Goal: Task Accomplishment & Management: Complete application form

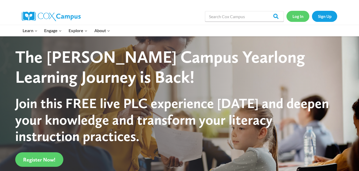
click at [300, 18] on link "Log In" at bounding box center [298, 16] width 23 height 11
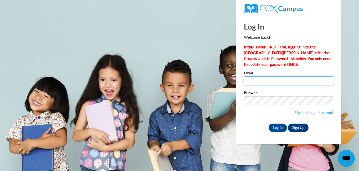
click at [298, 78] on input "Email" at bounding box center [288, 80] width 89 height 9
type input "Johneathia@yahoo.com"
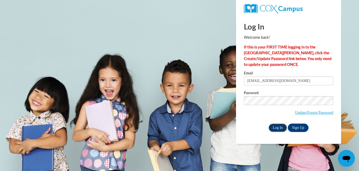
click at [276, 126] on input "Log In" at bounding box center [278, 127] width 18 height 8
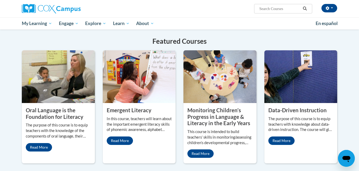
scroll to position [410, 0]
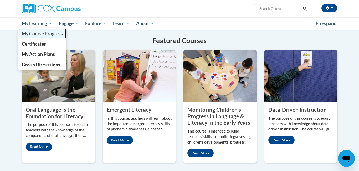
click at [38, 33] on span "My Course Progress" at bounding box center [42, 34] width 41 height 6
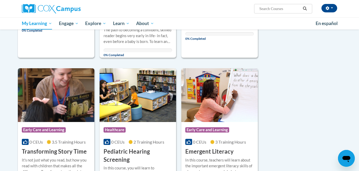
scroll to position [179, 0]
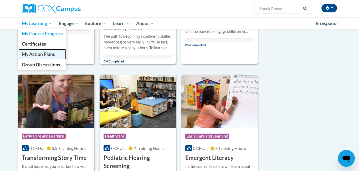
click at [41, 54] on span "My Action Plans" at bounding box center [38, 54] width 33 height 6
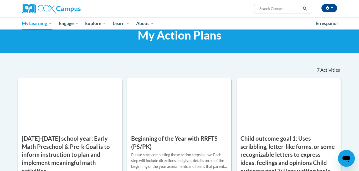
scroll to position [11, 0]
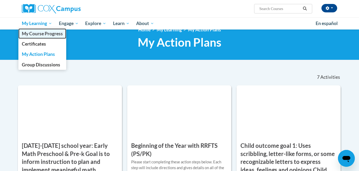
click at [40, 33] on span "My Course Progress" at bounding box center [42, 34] width 41 height 6
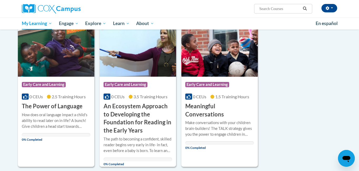
scroll to position [74, 0]
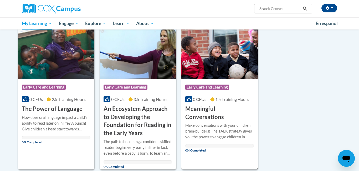
click at [206, 67] on img at bounding box center [219, 52] width 76 height 54
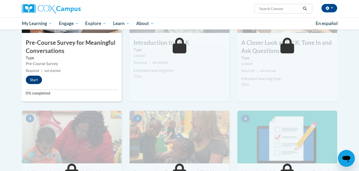
scroll to position [158, 0]
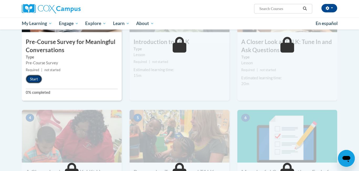
click at [33, 78] on button "Start" at bounding box center [34, 79] width 16 height 8
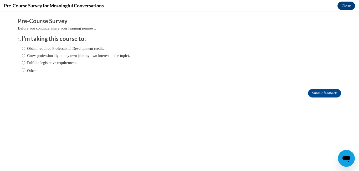
scroll to position [0, 0]
click at [23, 50] on input "Obtain required Professional Development credit." at bounding box center [23, 48] width 3 height 6
radio input "true"
click at [320, 93] on input "Submit feedback" at bounding box center [324, 93] width 33 height 8
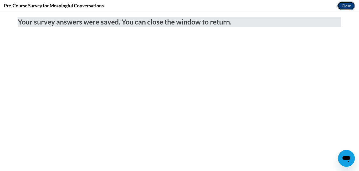
click at [349, 7] on button "Close" at bounding box center [347, 6] width 18 height 8
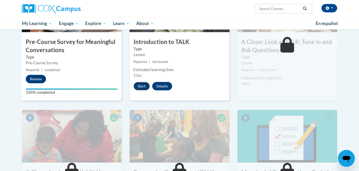
click at [143, 88] on button "Start" at bounding box center [142, 86] width 16 height 8
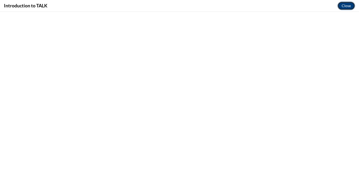
click at [349, 5] on button "Close" at bounding box center [347, 6] width 18 height 8
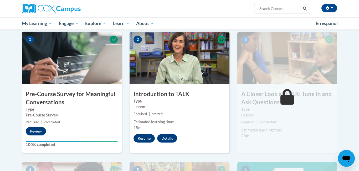
scroll to position [105, 0]
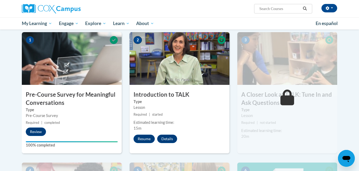
click at [171, 69] on img at bounding box center [180, 58] width 100 height 53
click at [146, 139] on button "Resume" at bounding box center [144, 138] width 21 height 8
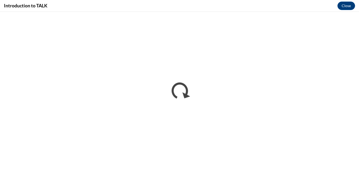
scroll to position [0, 0]
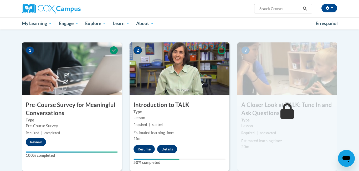
scroll to position [105, 0]
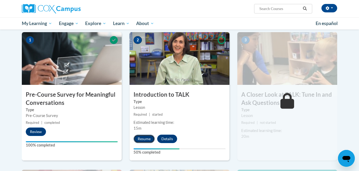
click at [141, 137] on button "Resume" at bounding box center [144, 138] width 21 height 8
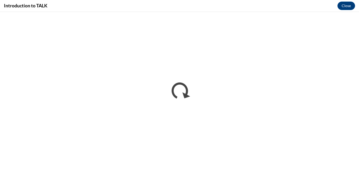
scroll to position [0, 0]
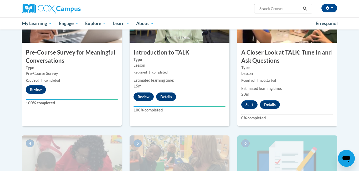
scroll to position [158, 0]
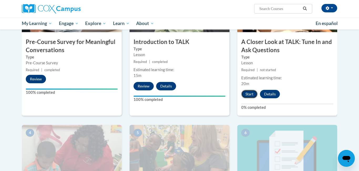
click at [248, 94] on button "Start" at bounding box center [249, 94] width 16 height 8
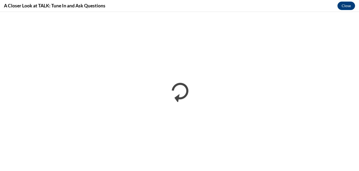
scroll to position [0, 0]
